Goal: Information Seeking & Learning: Find specific fact

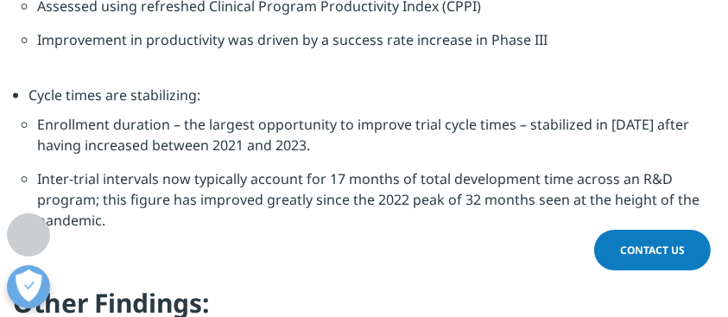
scroll to position [878, 677]
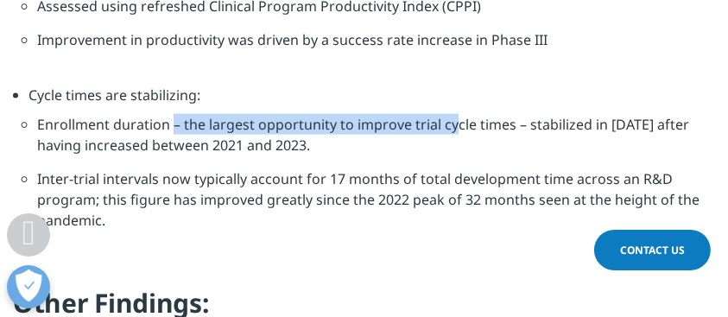
drag, startPoint x: 173, startPoint y: 96, endPoint x: 453, endPoint y: 111, distance: 280.4
click at [453, 114] on li "Enrollment duration – the largest opportunity to improve trial cycle times – st…" at bounding box center [372, 141] width 670 height 54
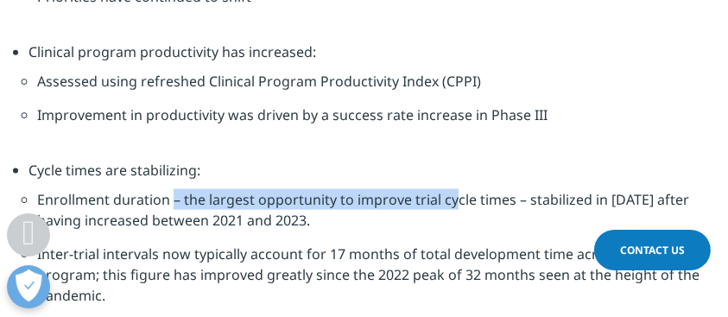
scroll to position [2420, 0]
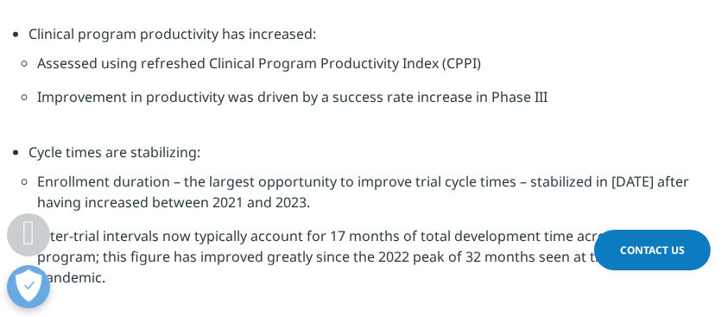
click at [136, 174] on li "Enrollment duration – the largest opportunity to improve trial cycle times – st…" at bounding box center [372, 198] width 670 height 54
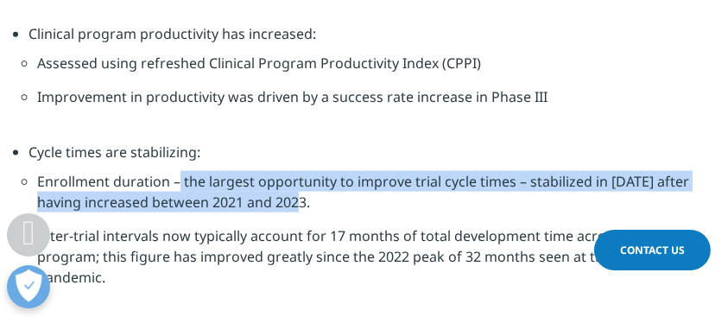
drag, startPoint x: 177, startPoint y: 162, endPoint x: 541, endPoint y: 185, distance: 364.5
click at [541, 185] on li "Enrollment duration – the largest opportunity to improve trial cycle times – st…" at bounding box center [372, 198] width 670 height 54
click at [368, 194] on li "Enrollment duration – the largest opportunity to improve trial cycle times – st…" at bounding box center [372, 198] width 670 height 54
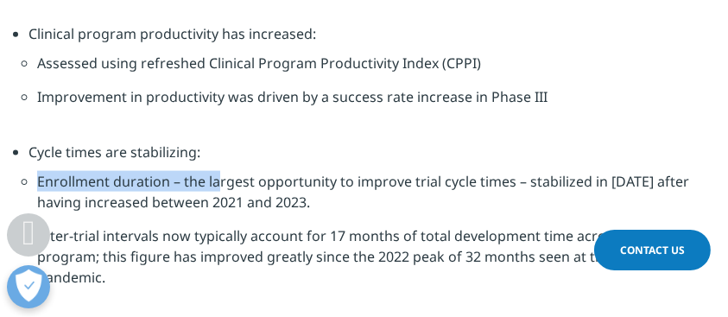
drag, startPoint x: 38, startPoint y: 160, endPoint x: 217, endPoint y: 161, distance: 178.9
click at [217, 171] on li "Enrollment duration – the largest opportunity to improve trial cycle times – st…" at bounding box center [372, 198] width 670 height 54
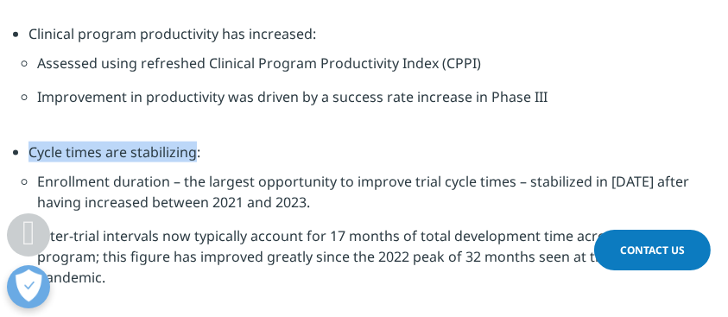
drag, startPoint x: 29, startPoint y: 132, endPoint x: 194, endPoint y: 129, distance: 164.2
click at [194, 142] on li "Cycle times are stabilizing: Enrollment duration – the largest opportunity to i…" at bounding box center [372, 232] width 687 height 181
copy li "Cycle times are stabilizing"
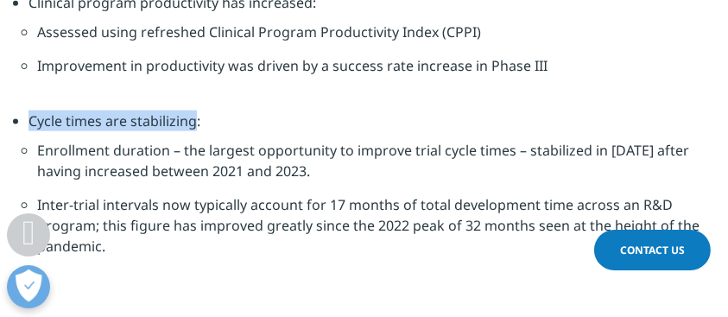
scroll to position [2477, 0]
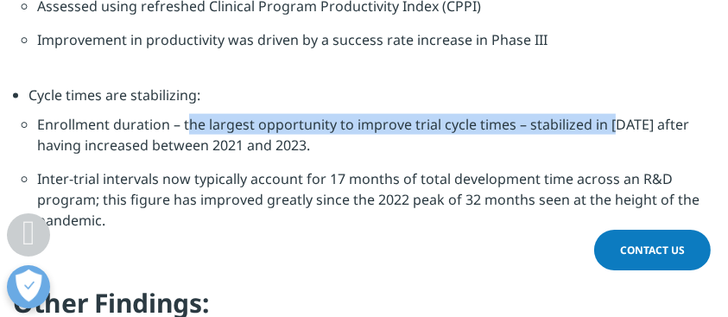
drag, startPoint x: 185, startPoint y: 110, endPoint x: 615, endPoint y: 107, distance: 430.4
click at [615, 114] on li "Enrollment duration – the largest opportunity to improve trial cycle times – st…" at bounding box center [372, 141] width 670 height 54
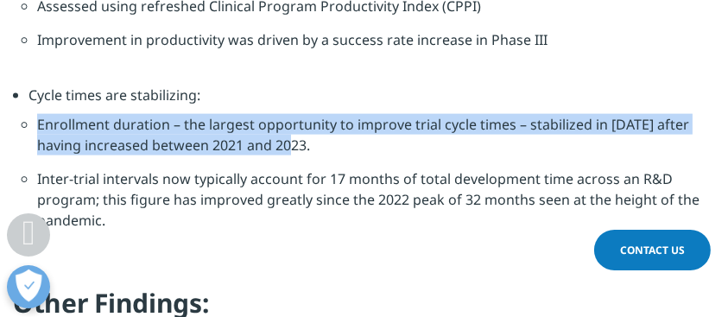
drag, startPoint x: 40, startPoint y: 102, endPoint x: 305, endPoint y: 127, distance: 266.5
click at [305, 127] on li "Enrollment duration – the largest opportunity to improve trial cycle times – st…" at bounding box center [372, 141] width 670 height 54
copy li "Enrollment duration – the largest opportunity to improve trial cycle times – st…"
